Goal: Information Seeking & Learning: Learn about a topic

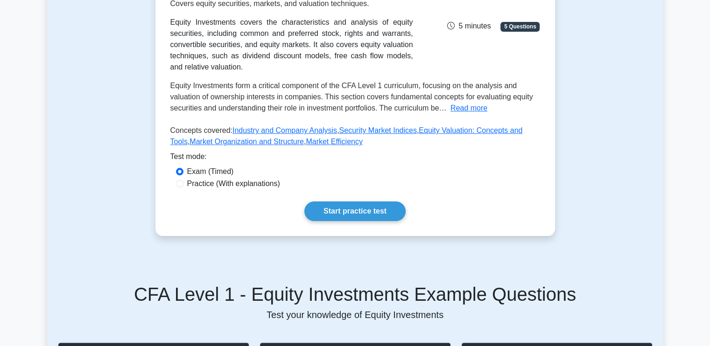
click at [175, 178] on div "Practice (With explanations)" at bounding box center [355, 184] width 370 height 12
click at [179, 180] on input "Practice (With explanations)" at bounding box center [179, 183] width 7 height 7
radio input "true"
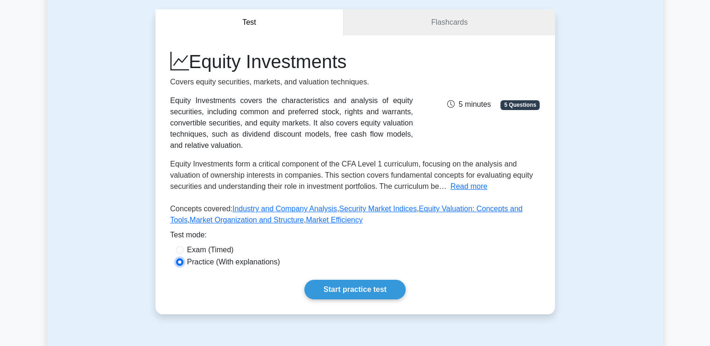
scroll to position [77, 0]
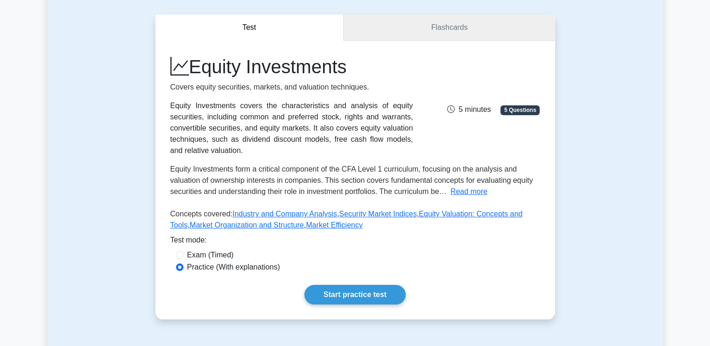
click at [448, 26] on link "Flashcards" at bounding box center [448, 27] width 211 height 27
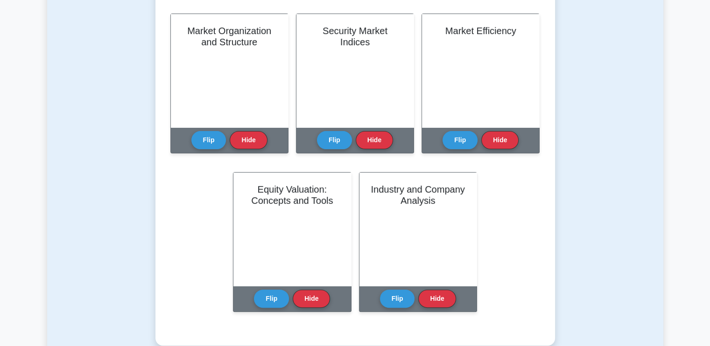
scroll to position [229, 0]
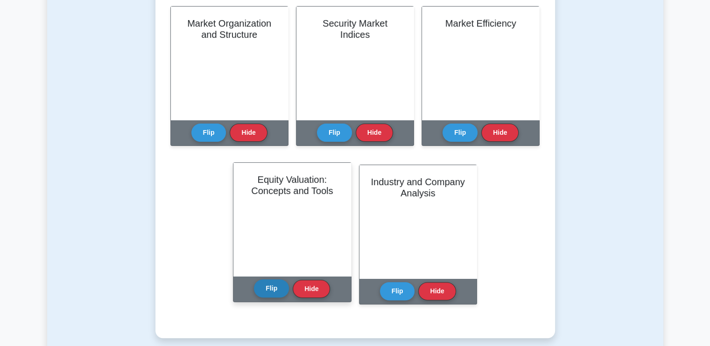
click at [264, 289] on button "Flip" at bounding box center [271, 288] width 35 height 18
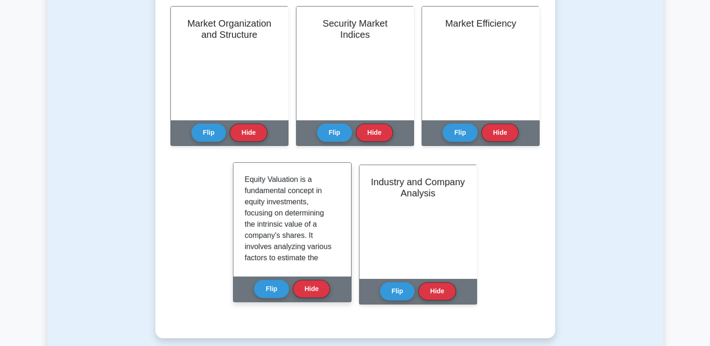
click at [340, 178] on div "Equity Valuation is a fundamental concept in equity investments, focusing on de…" at bounding box center [291, 219] width 117 height 113
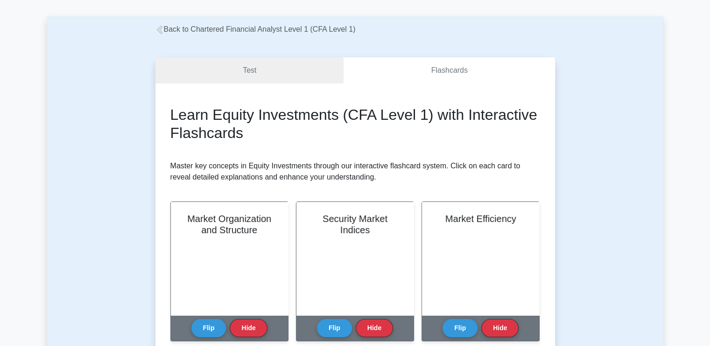
scroll to position [27, 0]
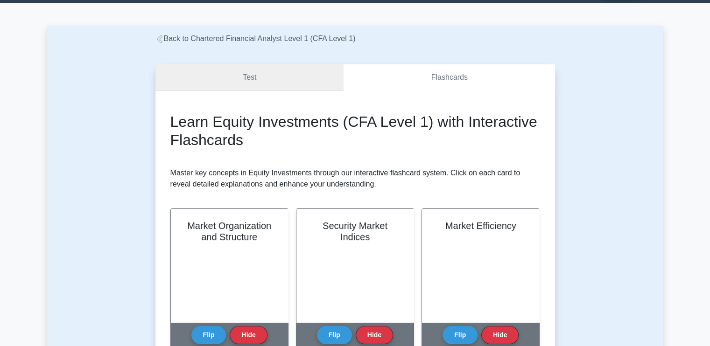
click at [231, 78] on link "Test" at bounding box center [249, 77] width 189 height 27
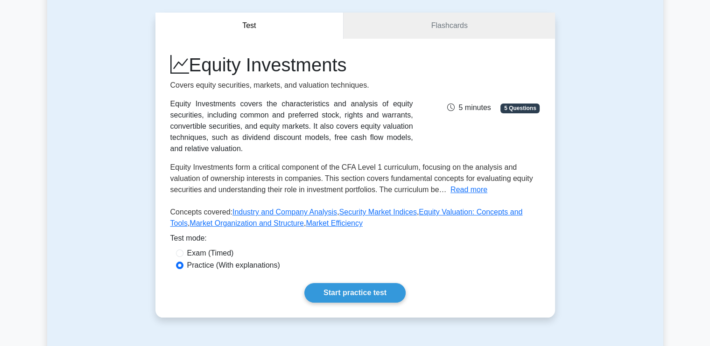
scroll to position [84, 0]
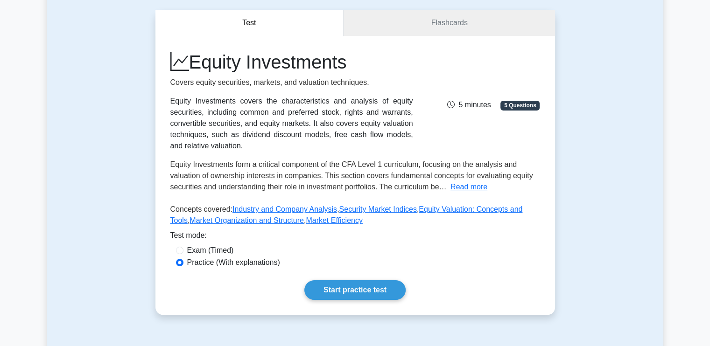
drag, startPoint x: 716, startPoint y: 59, endPoint x: 716, endPoint y: 81, distance: 21.9
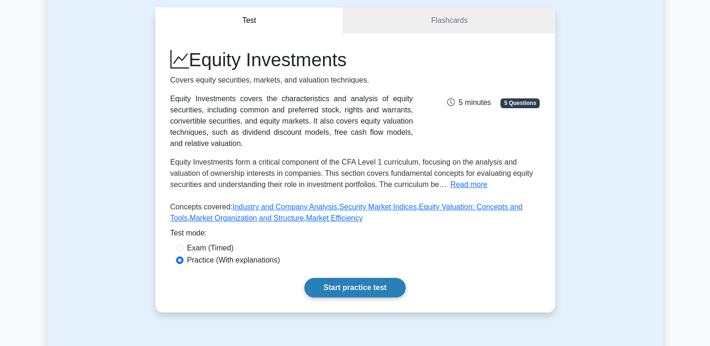
click at [368, 279] on link "Start practice test" at bounding box center [354, 288] width 101 height 20
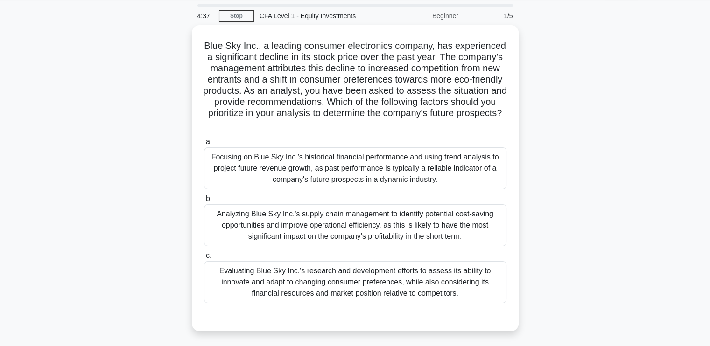
scroll to position [32, 0]
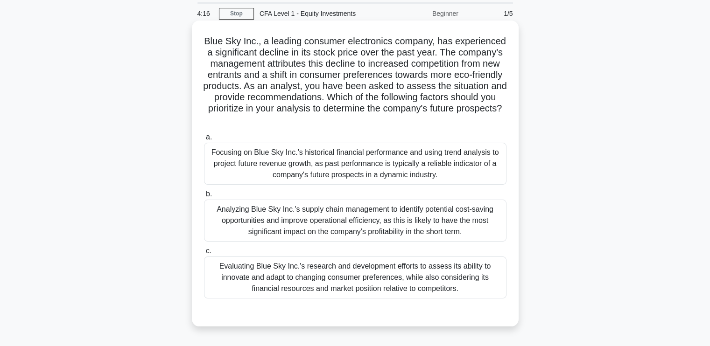
click at [261, 276] on div "Evaluating Blue Sky Inc.'s research and development efforts to assess its abili…" at bounding box center [355, 278] width 302 height 42
click at [204, 254] on input "c. Evaluating Blue Sky Inc.'s research and development efforts to assess its ab…" at bounding box center [204, 251] width 0 height 6
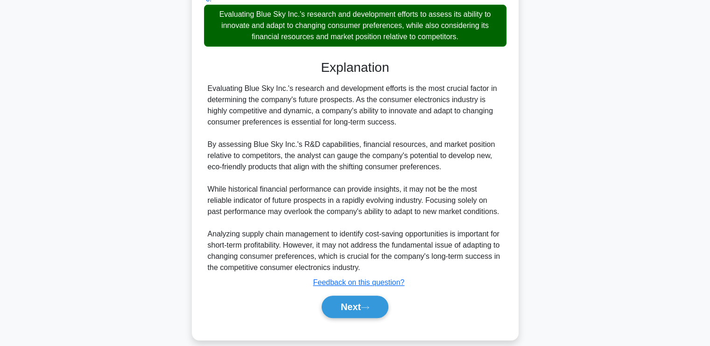
scroll to position [287, 0]
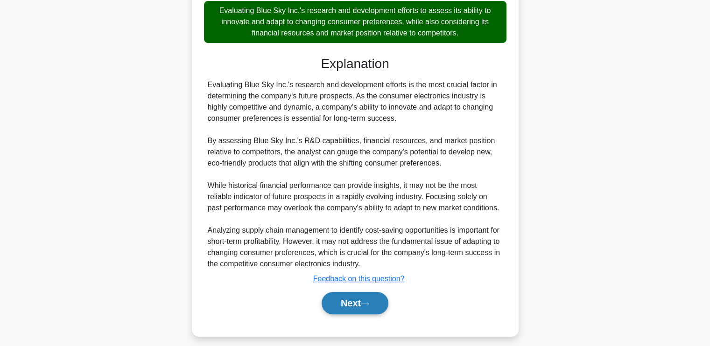
click at [363, 306] on button "Next" at bounding box center [354, 303] width 67 height 22
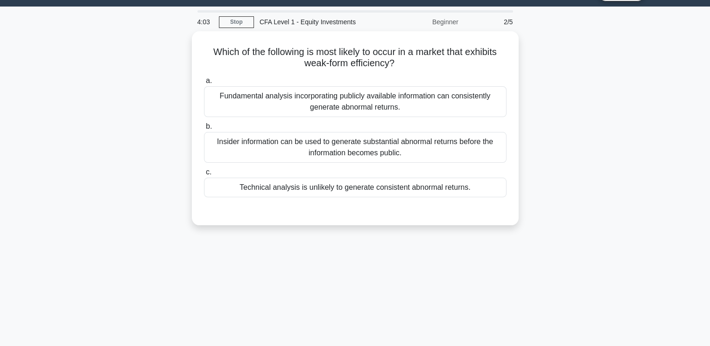
scroll to position [11, 0]
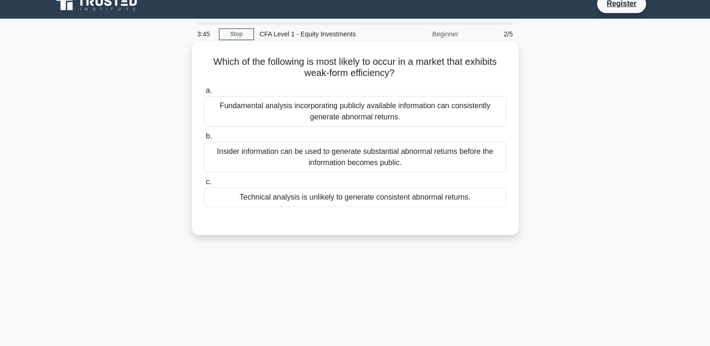
click at [315, 196] on div "Technical analysis is unlikely to generate consistent abnormal returns." at bounding box center [355, 198] width 302 height 20
click at [204, 185] on input "c. Technical analysis is unlikely to generate consistent abnormal returns." at bounding box center [204, 182] width 0 height 6
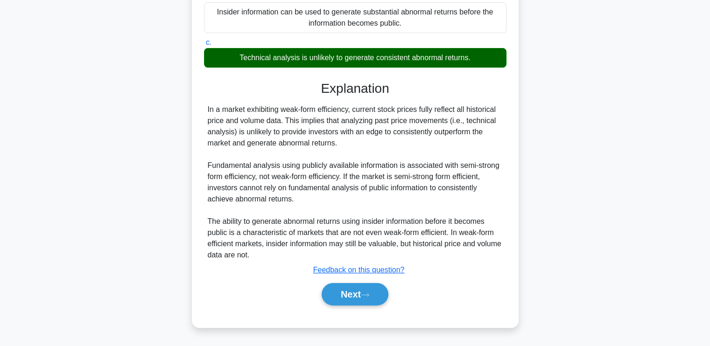
scroll to position [152, 0]
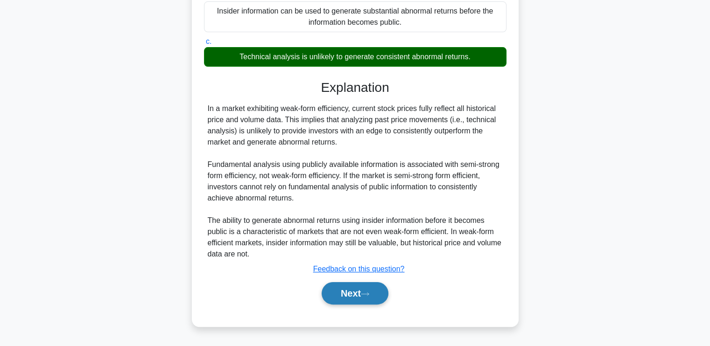
click at [334, 296] on button "Next" at bounding box center [354, 293] width 67 height 22
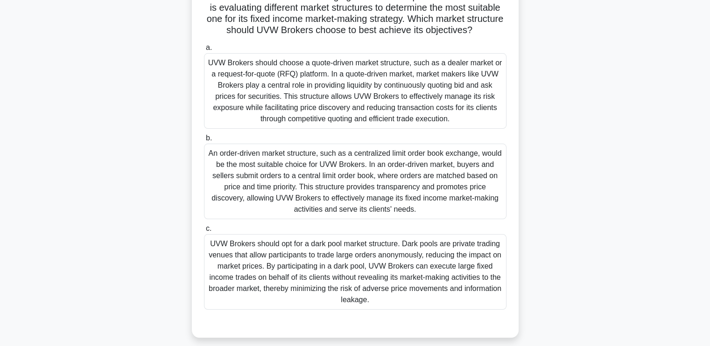
scroll to position [114, 0]
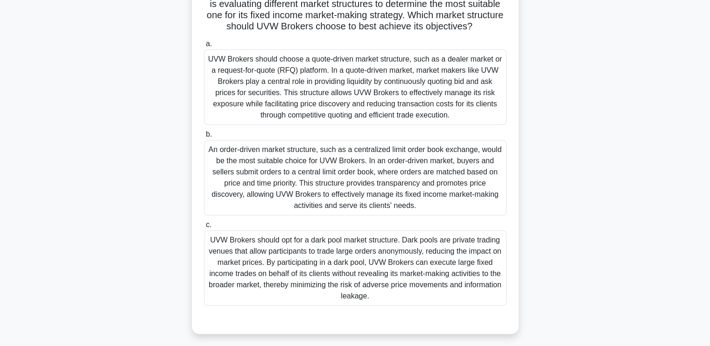
click at [247, 88] on div "UVW Brokers should choose a quote-driven market structure, such as a dealer mar…" at bounding box center [355, 87] width 302 height 76
click at [204, 47] on input "a. UVW Brokers should choose a quote-driven market structure, such as a dealer …" at bounding box center [204, 44] width 0 height 6
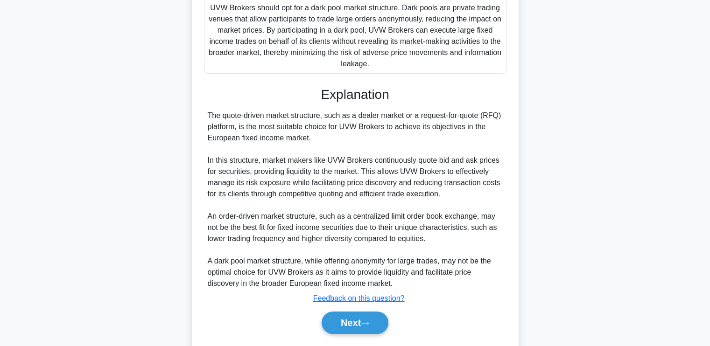
scroll to position [347, 0]
click at [358, 326] on button "Next" at bounding box center [354, 322] width 67 height 22
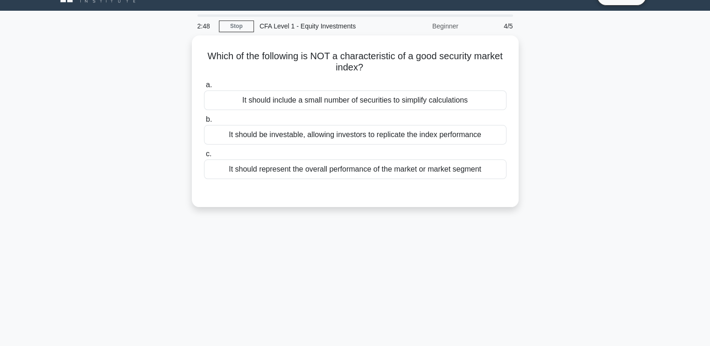
scroll to position [0, 0]
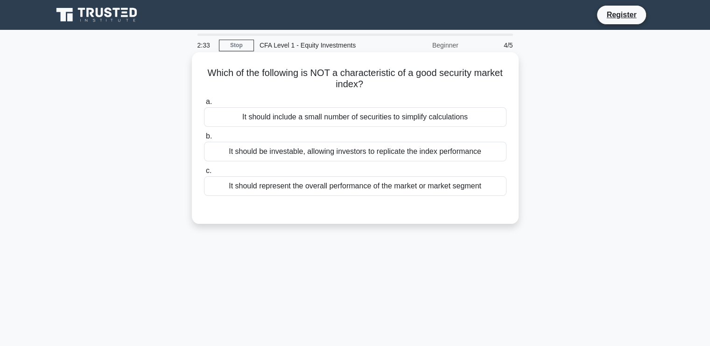
click at [298, 112] on div "It should include a small number of securities to simplify calculations" at bounding box center [355, 117] width 302 height 20
click at [204, 105] on input "a. It should include a small number of securities to simplify calculations" at bounding box center [204, 102] width 0 height 6
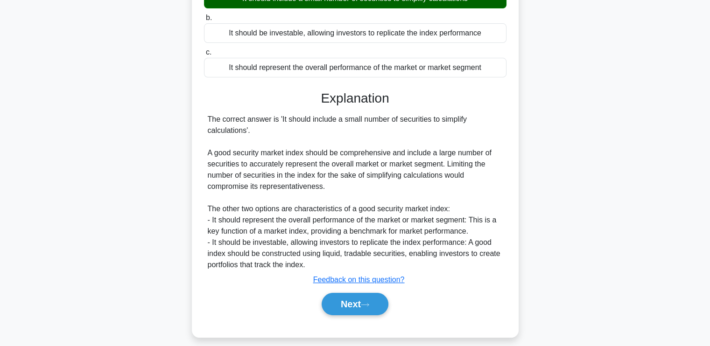
scroll to position [141, 0]
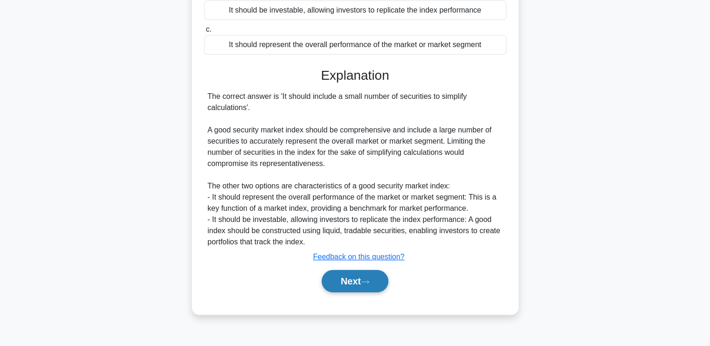
click at [358, 287] on button "Next" at bounding box center [354, 281] width 67 height 22
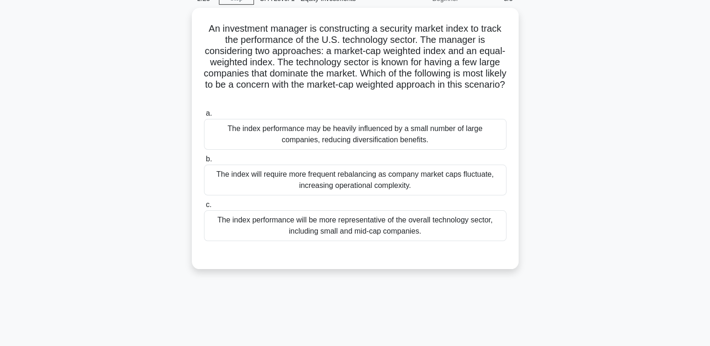
scroll to position [35, 0]
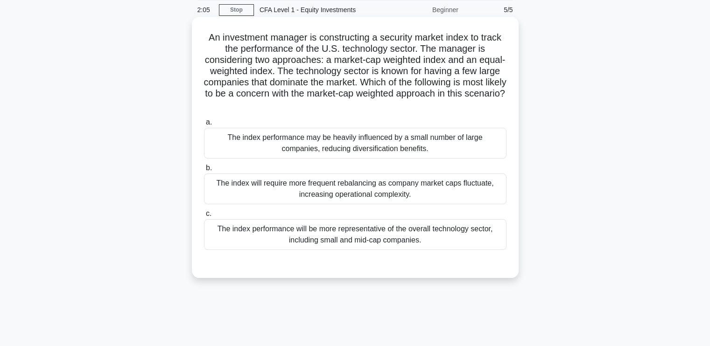
click at [241, 136] on div "The index performance may be heavily influenced by a small number of large comp…" at bounding box center [355, 143] width 302 height 31
click at [204, 126] on input "a. The index performance may be heavily influenced by a small number of large c…" at bounding box center [204, 122] width 0 height 6
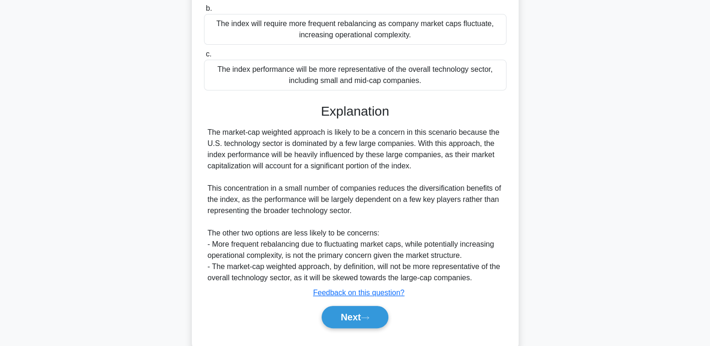
scroll to position [216, 0]
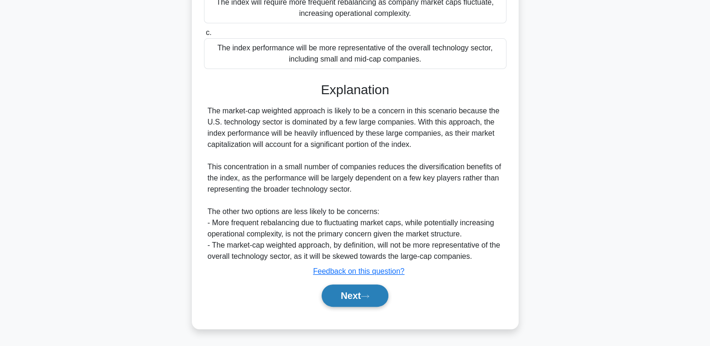
click at [357, 296] on button "Next" at bounding box center [354, 296] width 67 height 22
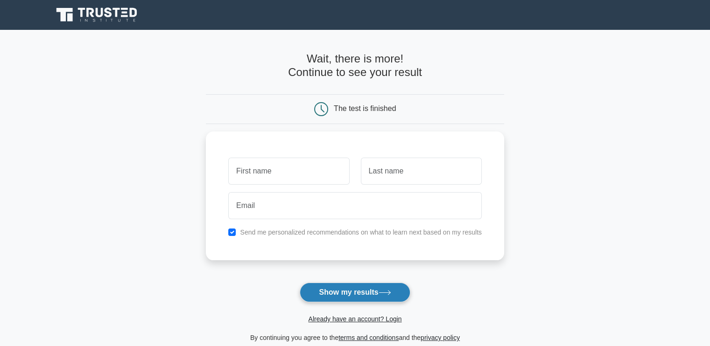
click at [353, 292] on button "Show my results" at bounding box center [355, 293] width 110 height 20
type input "n"
click at [351, 283] on button "Show my results" at bounding box center [355, 293] width 110 height 20
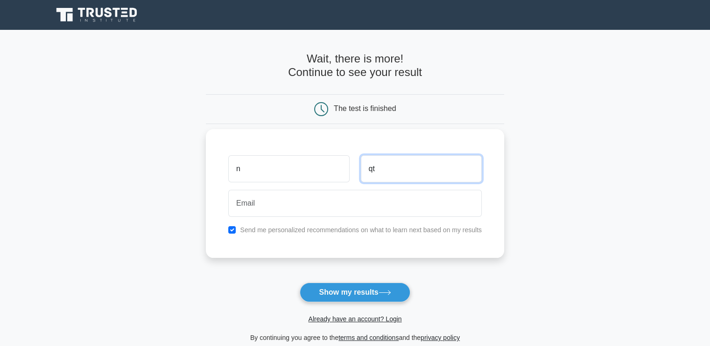
type input "qt"
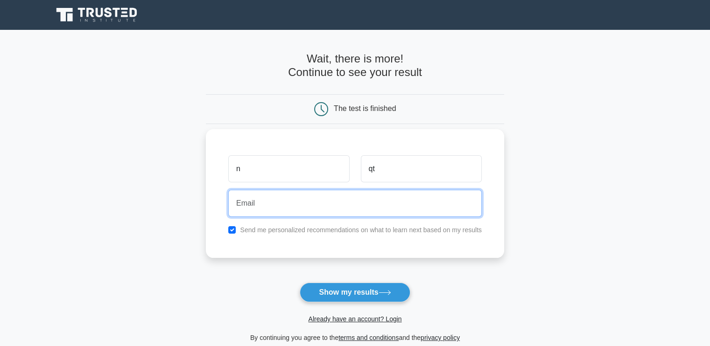
click at [341, 207] on input "email" at bounding box center [354, 203] width 253 height 27
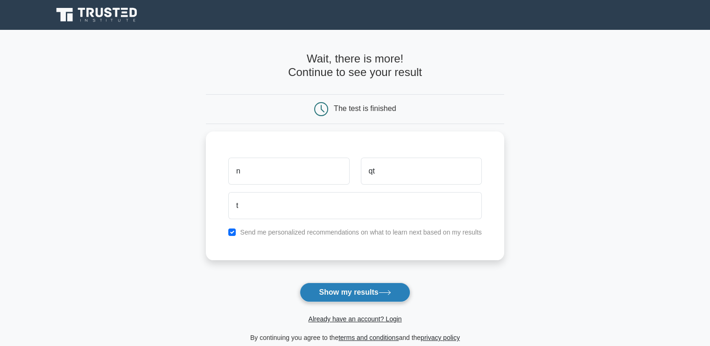
click at [376, 286] on button "Show my results" at bounding box center [355, 293] width 110 height 20
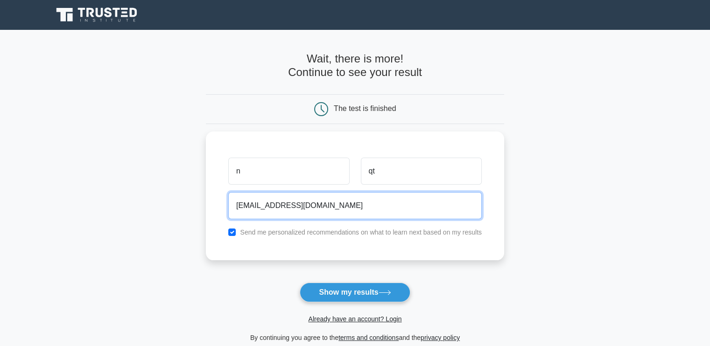
type input "tthang@gmail.com"
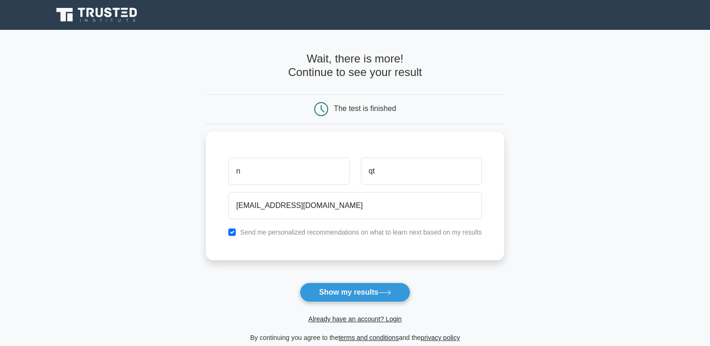
click at [329, 279] on form "Wait, there is more! Continue to see your result The test is finished n qt" at bounding box center [355, 197] width 298 height 291
click at [330, 289] on button "Show my results" at bounding box center [355, 293] width 110 height 20
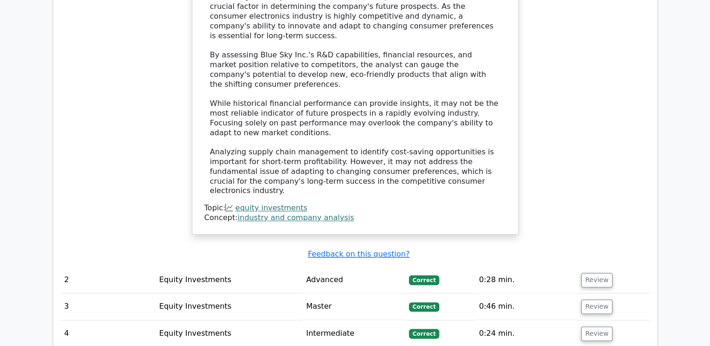
scroll to position [1194, 0]
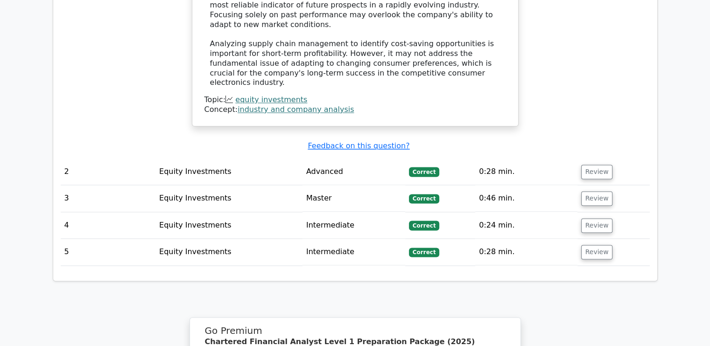
click at [227, 159] on td "Equity Investments" at bounding box center [228, 172] width 147 height 27
click at [582, 165] on button "Review" at bounding box center [597, 172] width 32 height 14
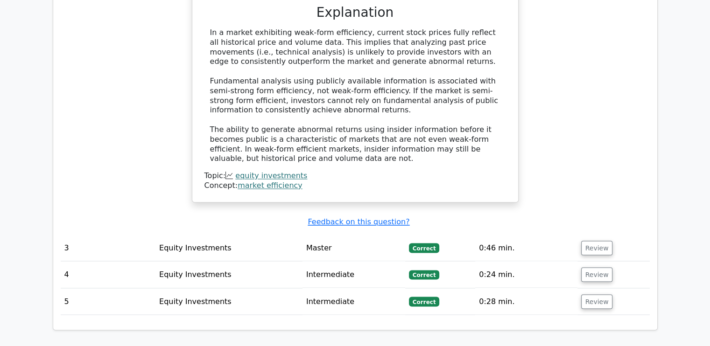
scroll to position [1547, 0]
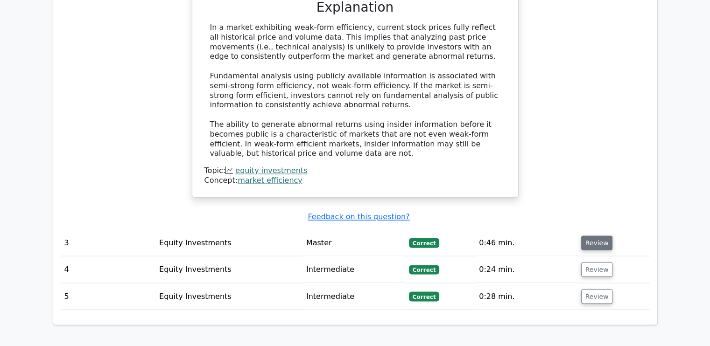
click at [589, 236] on button "Review" at bounding box center [597, 243] width 32 height 14
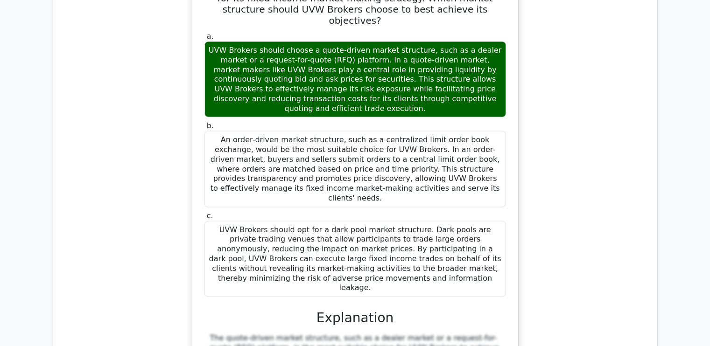
scroll to position [2095, 0]
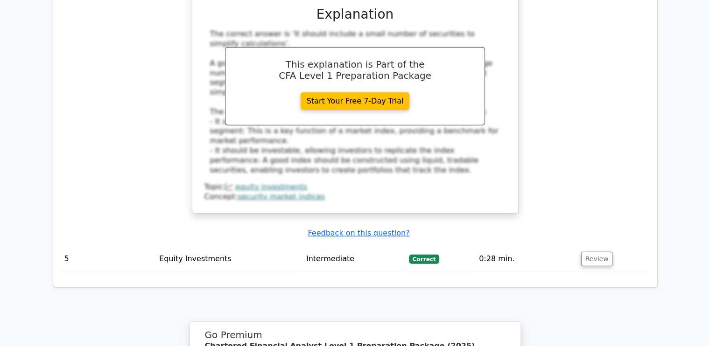
scroll to position [2556, 0]
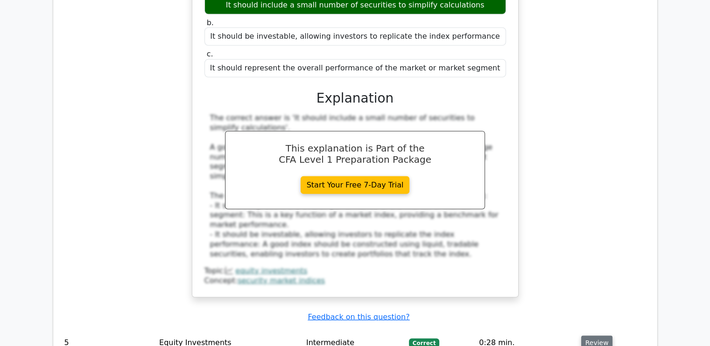
click at [583, 336] on button "Review" at bounding box center [597, 343] width 32 height 14
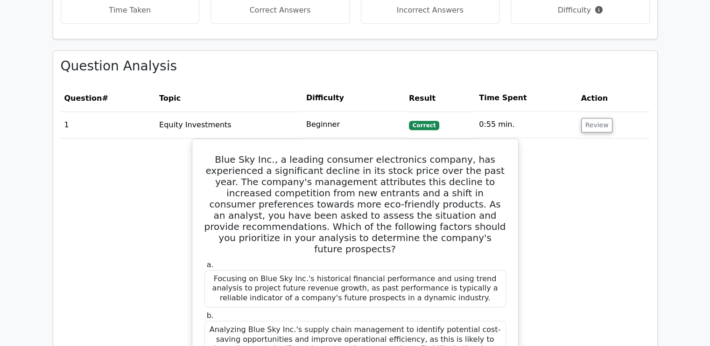
scroll to position [678, 0]
